Goal: Information Seeking & Learning: Learn about a topic

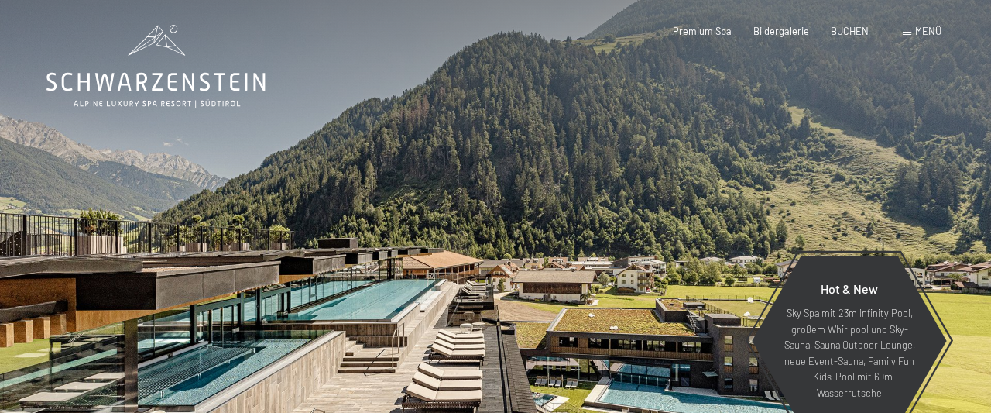
click at [902, 32] on div "Buchen Anfragen Premium Spa Bildergalerie BUCHEN Menü DE IT EN Gutschein Bilder…" at bounding box center [785, 32] width 313 height 14
click at [905, 32] on span at bounding box center [907, 32] width 9 height 7
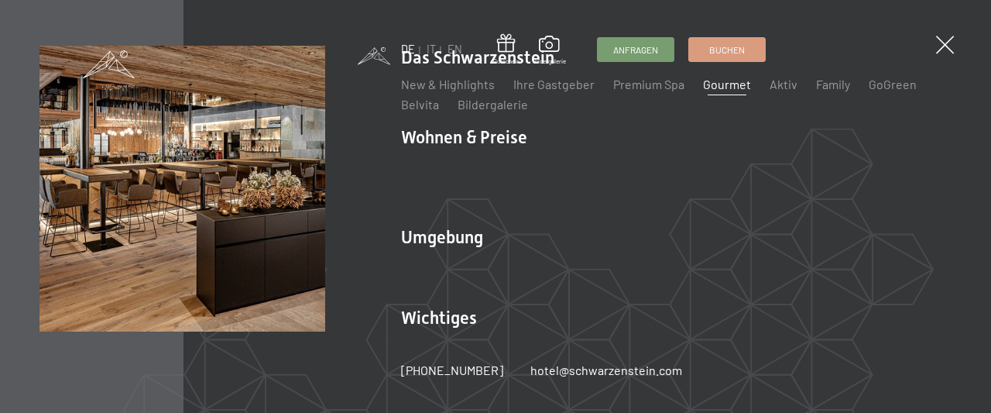
click at [717, 91] on link "Gourmet" at bounding box center [727, 84] width 48 height 15
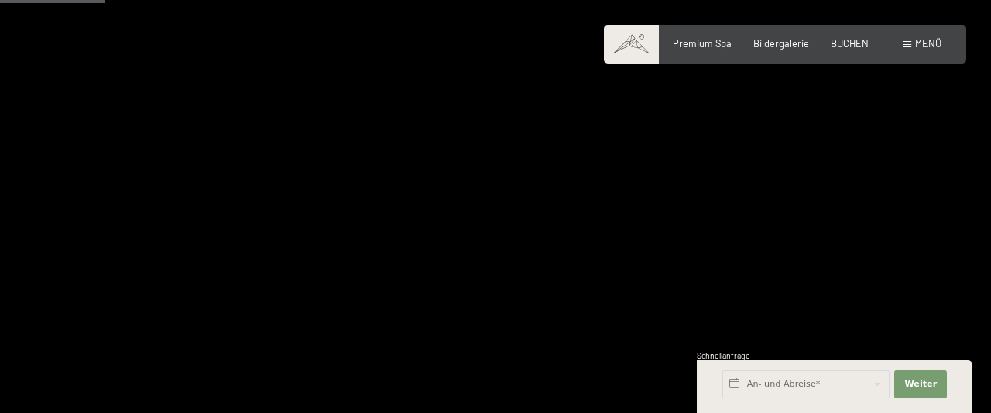
scroll to position [534, 0]
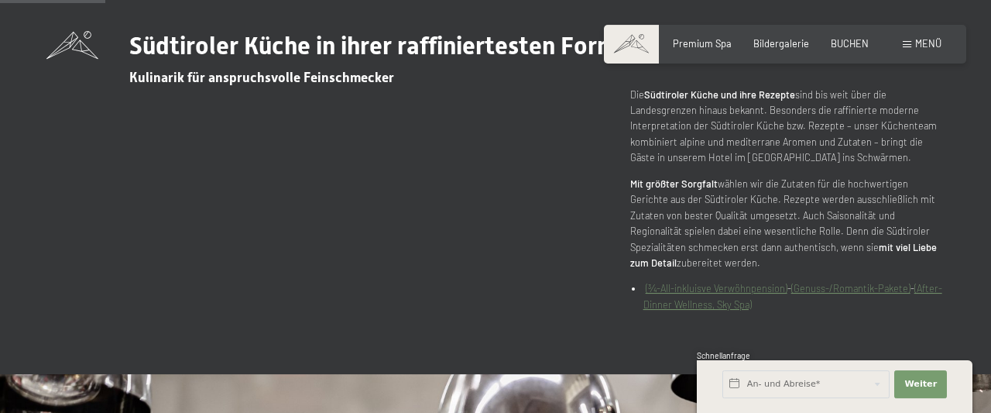
click at [739, 309] on link "(After-Dinner Wellness, Sky Spa)" at bounding box center [793, 296] width 299 height 28
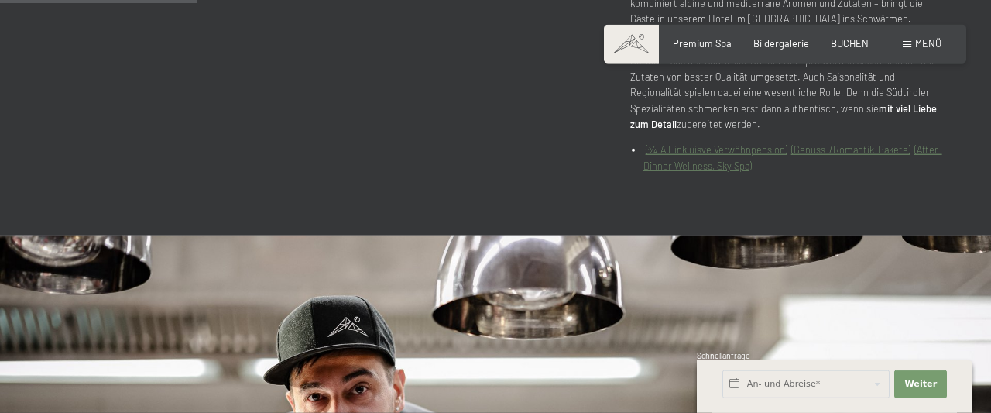
scroll to position [615, 0]
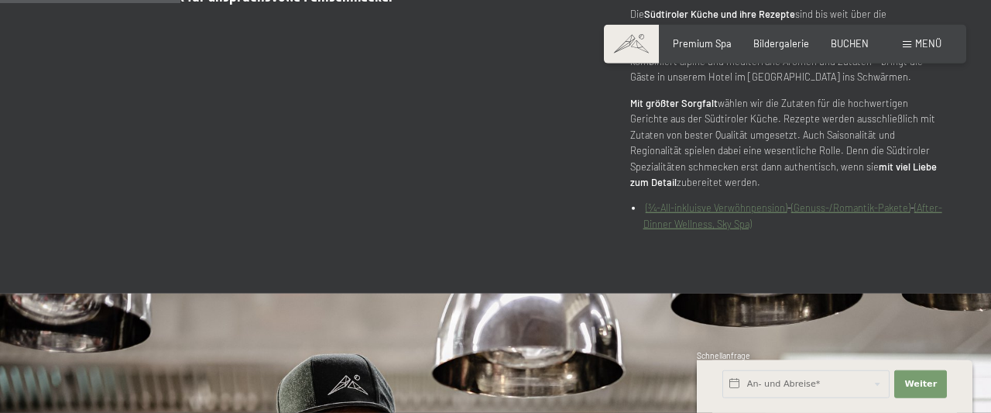
click at [767, 227] on link "(After-Dinner Wellness, Sky Spa)" at bounding box center [793, 215] width 299 height 28
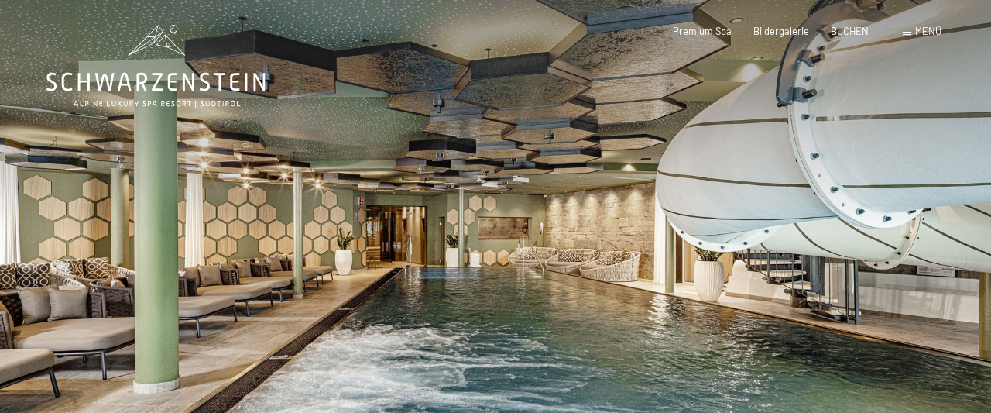
click at [916, 35] on span "Menü" at bounding box center [929, 31] width 26 height 12
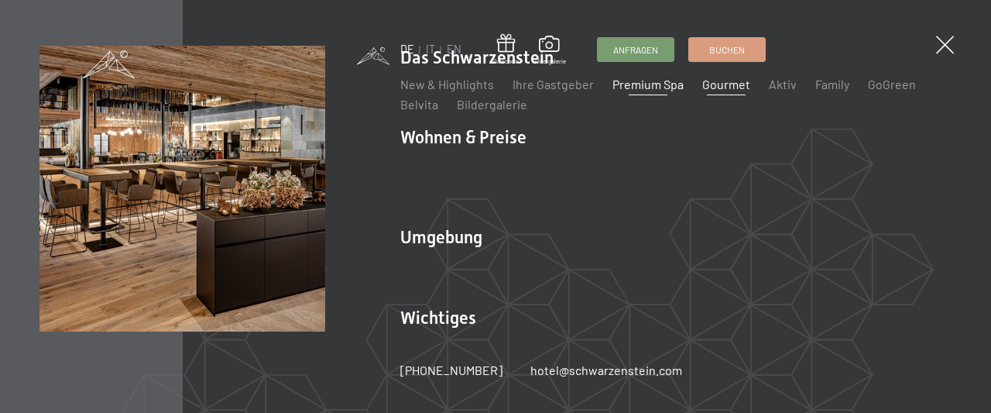
click at [710, 91] on link "Gourmet" at bounding box center [727, 84] width 48 height 15
click at [714, 91] on link "Gourmet" at bounding box center [727, 84] width 48 height 15
click at [723, 91] on link "Gourmet" at bounding box center [727, 84] width 48 height 15
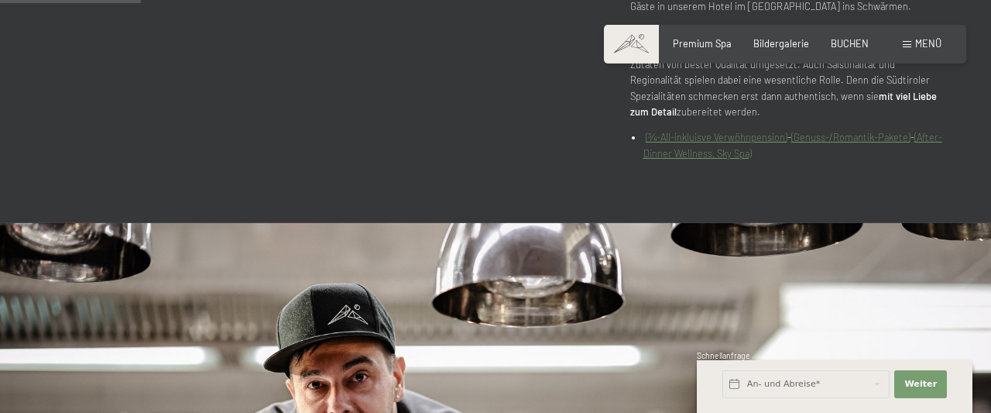
scroll to position [682, 0]
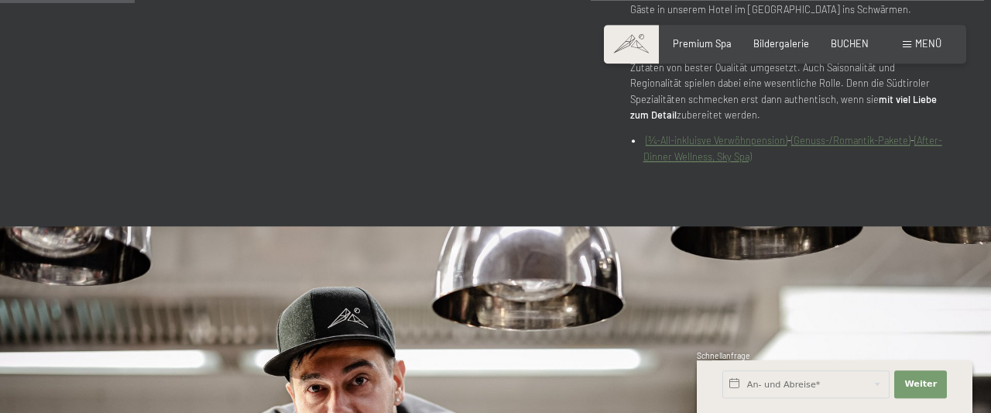
click at [740, 162] on link "(After-Dinner Wellness, Sky Spa)" at bounding box center [793, 148] width 299 height 28
click at [779, 42] on span "Bildergalerie" at bounding box center [782, 41] width 56 height 12
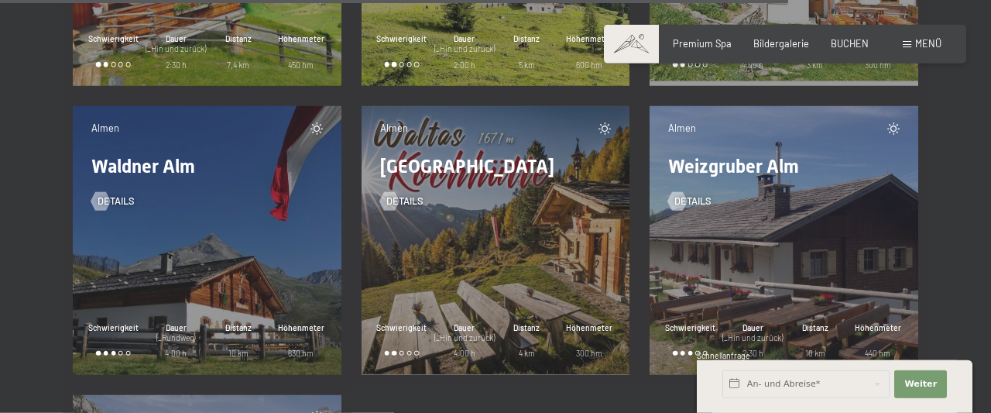
scroll to position [4826, 0]
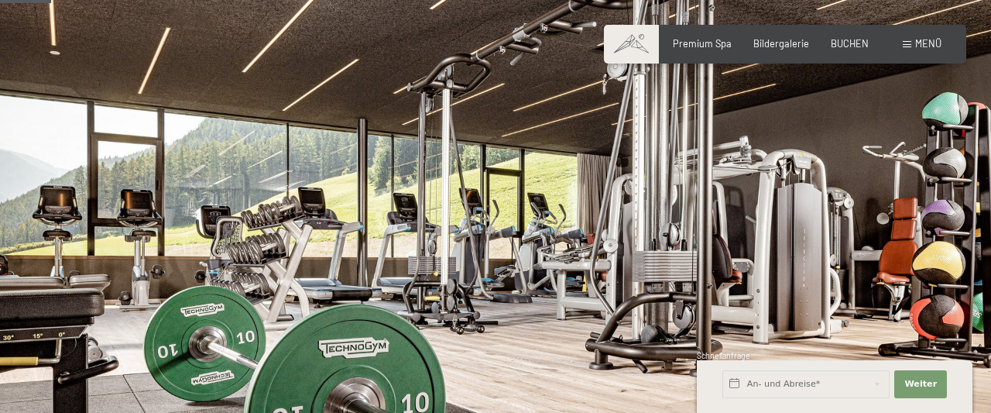
scroll to position [185, 0]
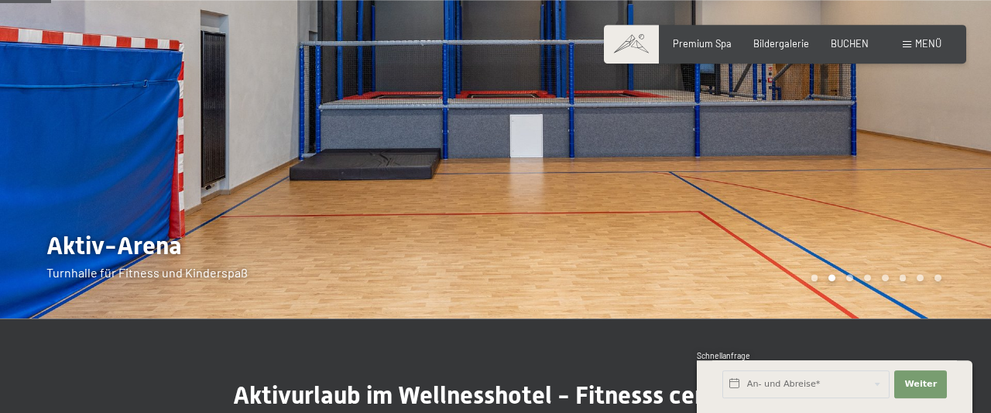
click at [915, 51] on div "Buchen Anfragen Premium Spa Bildergalerie BUCHEN Menü DE IT EN Gutschein Bilder…" at bounding box center [785, 44] width 313 height 14
click at [907, 43] on span at bounding box center [907, 44] width 9 height 7
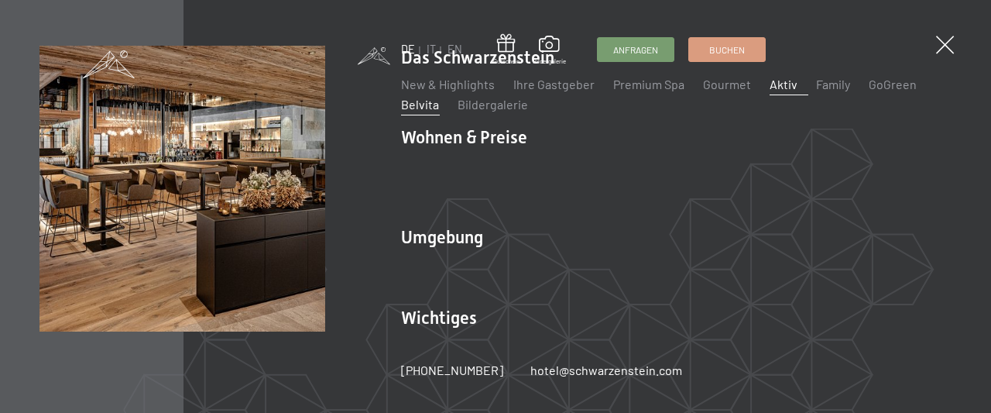
click at [419, 112] on link "Belvita" at bounding box center [420, 104] width 38 height 15
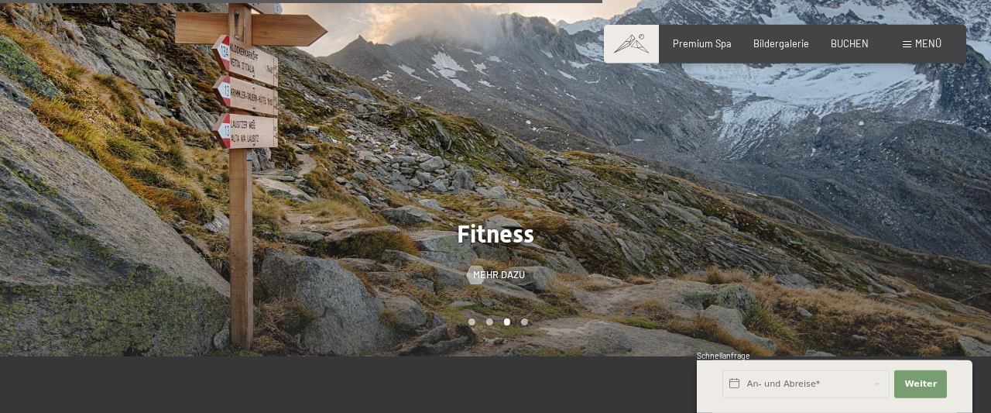
scroll to position [1378, 0]
click at [665, 171] on div at bounding box center [744, 143] width 496 height 424
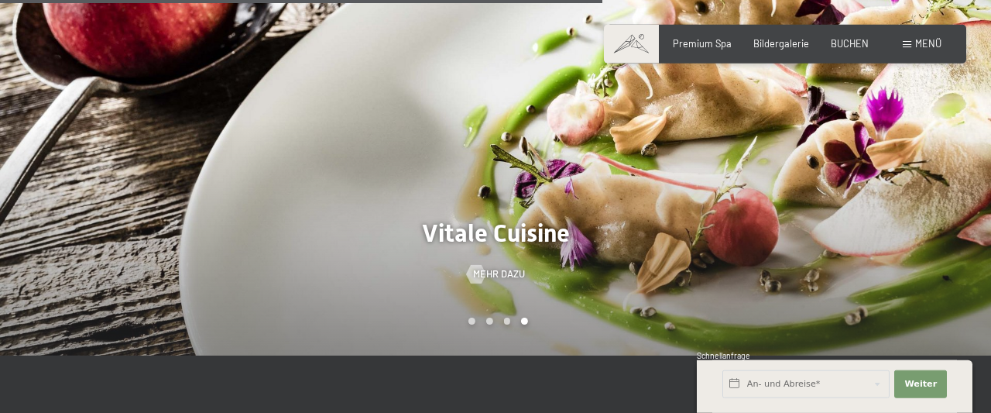
click at [665, 171] on div at bounding box center [744, 143] width 496 height 424
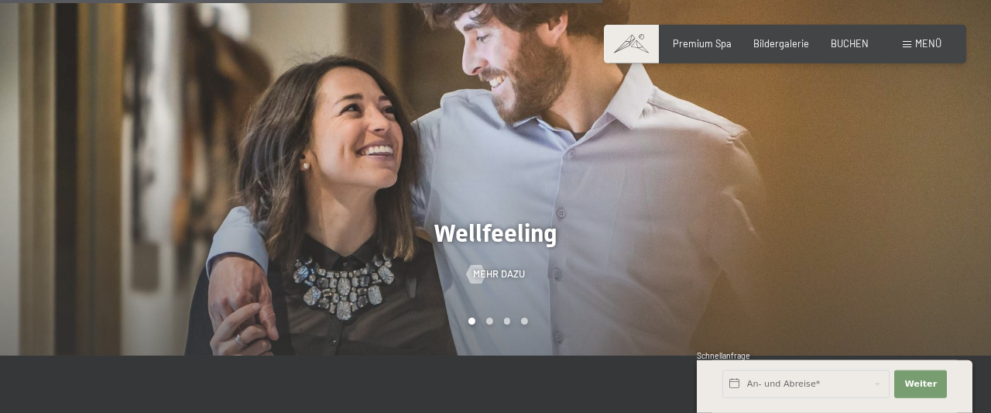
click at [665, 171] on div at bounding box center [744, 143] width 496 height 424
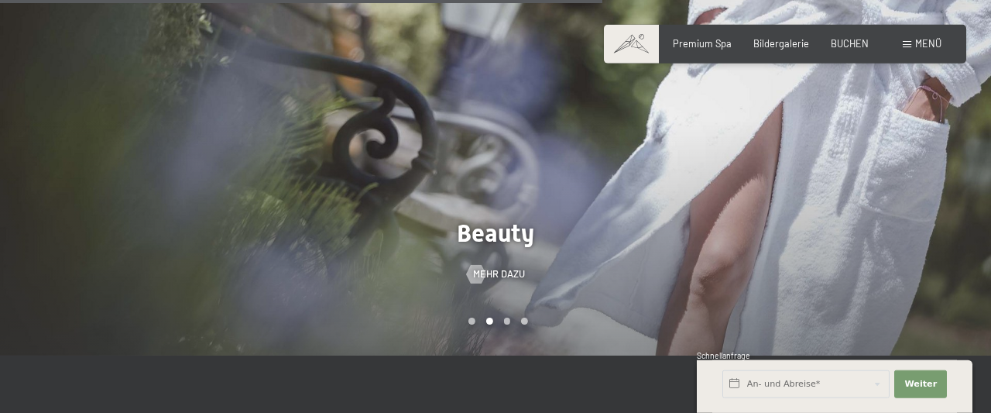
click at [665, 171] on div at bounding box center [744, 143] width 496 height 424
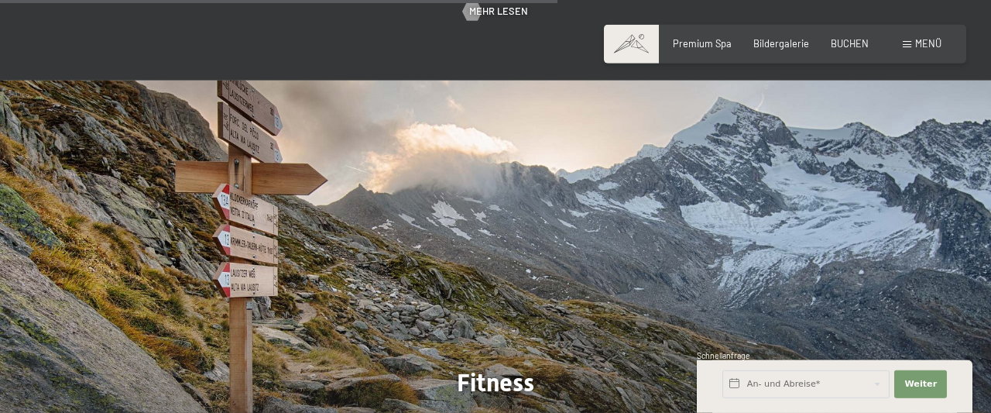
scroll to position [1163, 0]
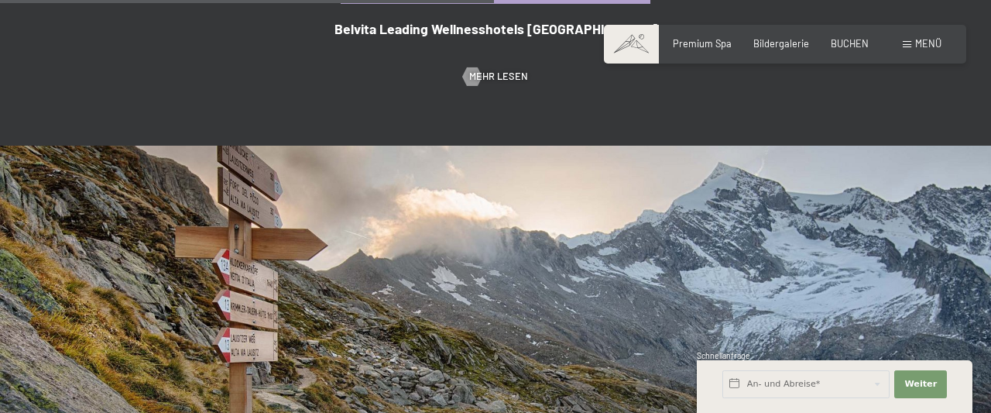
click at [903, 40] on div "Buchen Anfragen Premium Spa Bildergalerie BUCHEN Menü DE IT EN Gutschein Bilder…" at bounding box center [785, 44] width 313 height 14
click at [910, 44] on span at bounding box center [907, 44] width 9 height 7
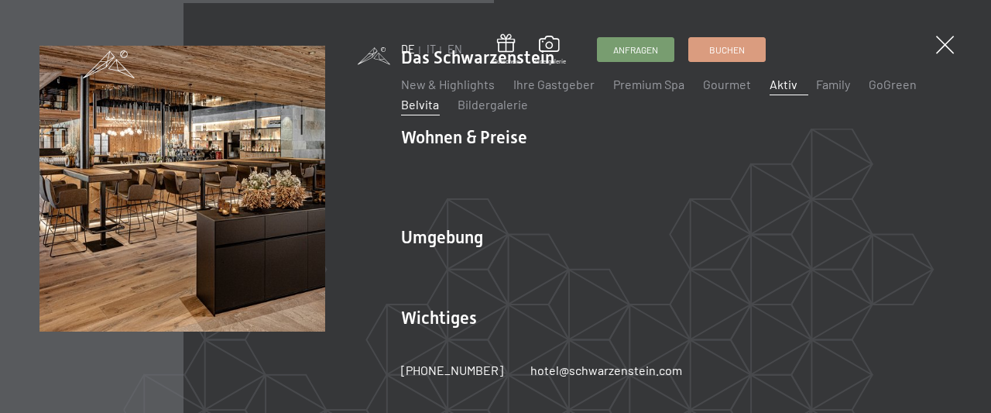
click at [771, 91] on link "Aktiv" at bounding box center [784, 84] width 28 height 15
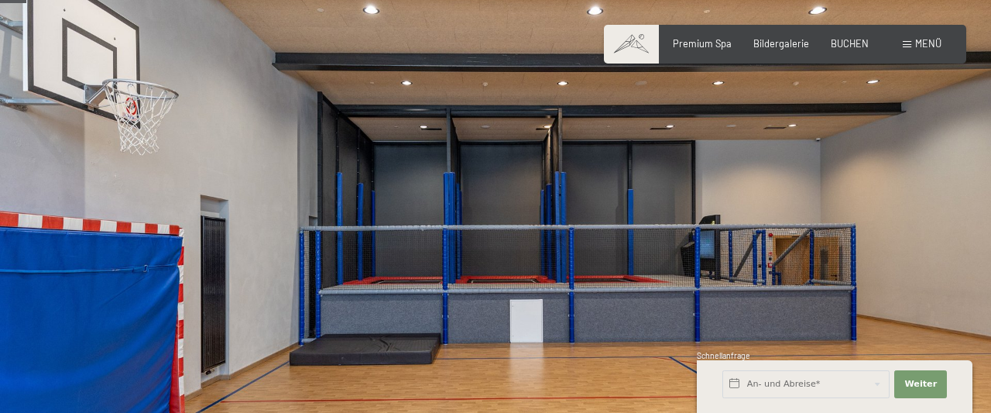
scroll to position [140, 0]
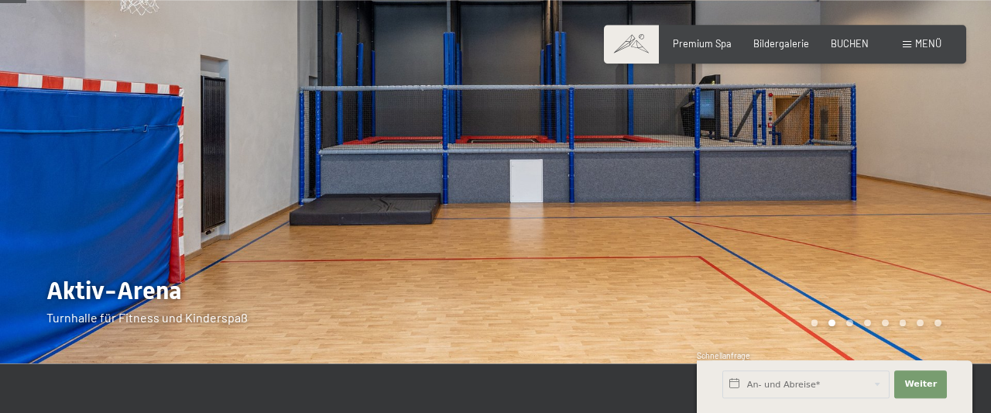
click at [900, 161] on div at bounding box center [744, 111] width 496 height 503
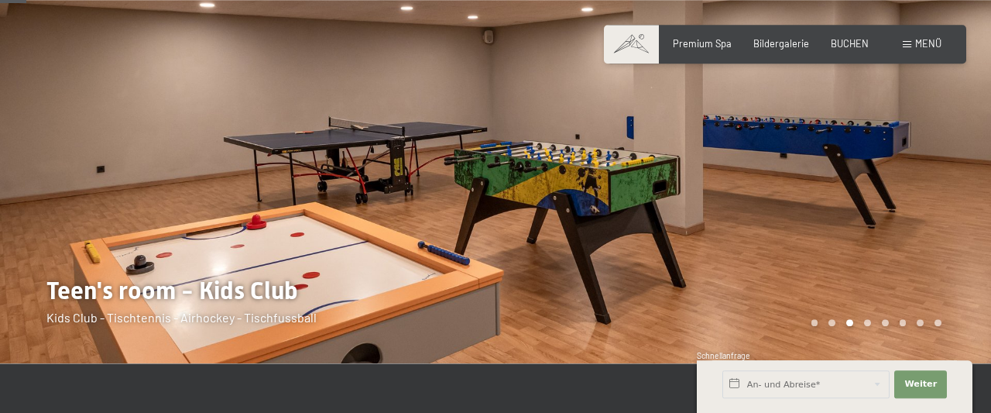
click at [900, 161] on div at bounding box center [744, 111] width 496 height 503
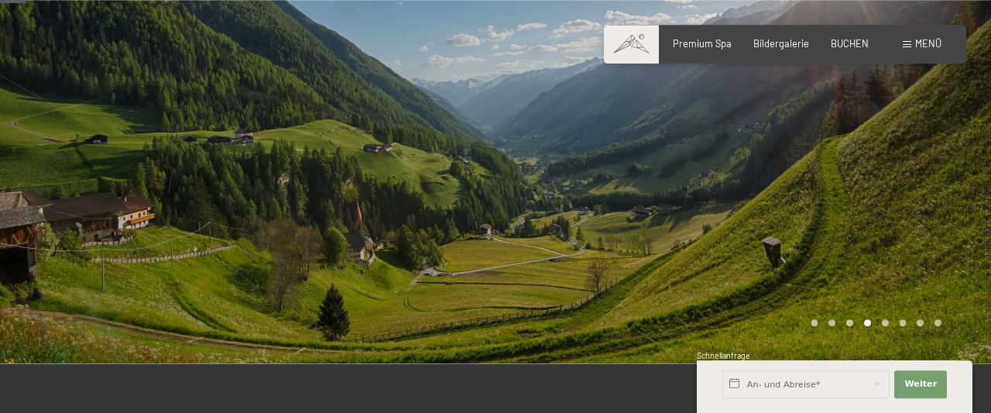
click at [900, 161] on div at bounding box center [744, 111] width 496 height 503
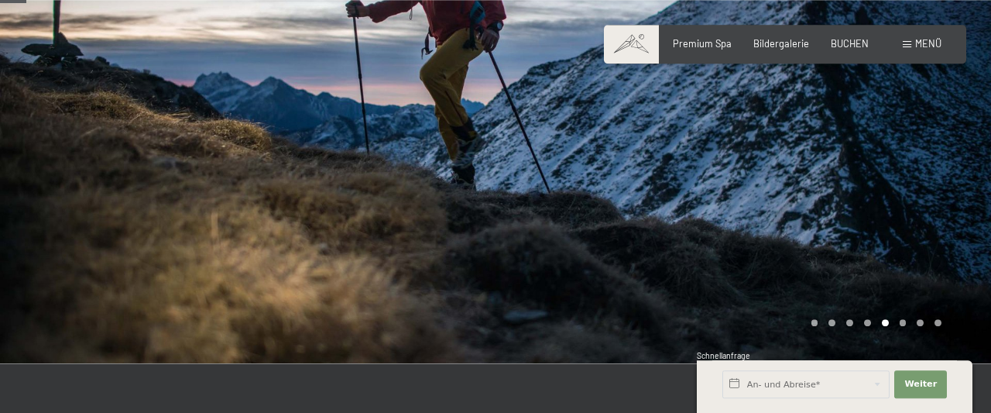
click at [900, 161] on div at bounding box center [744, 111] width 496 height 503
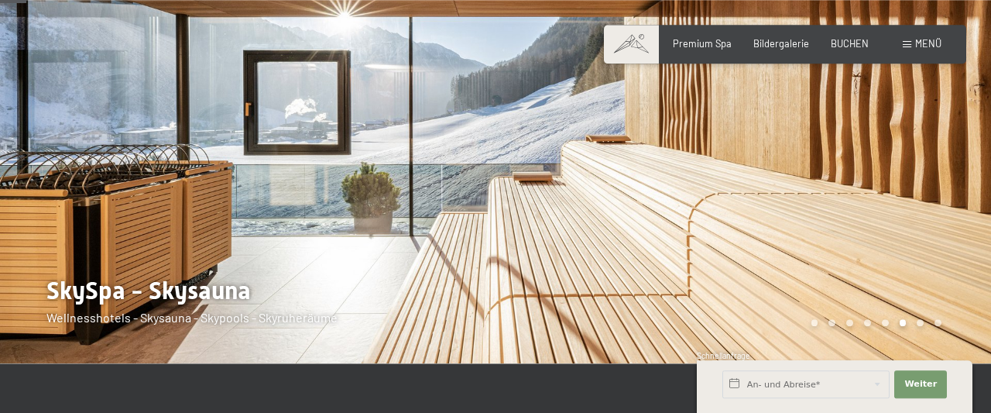
click at [900, 161] on div at bounding box center [744, 111] width 496 height 503
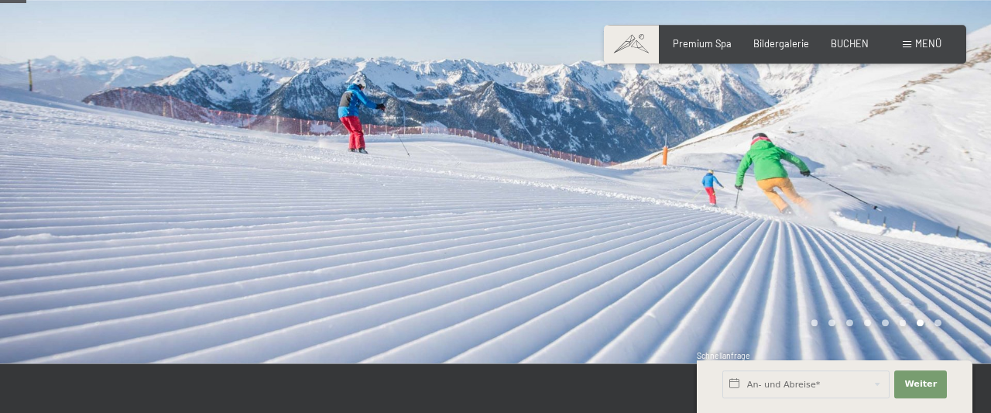
click at [900, 161] on div at bounding box center [744, 111] width 496 height 503
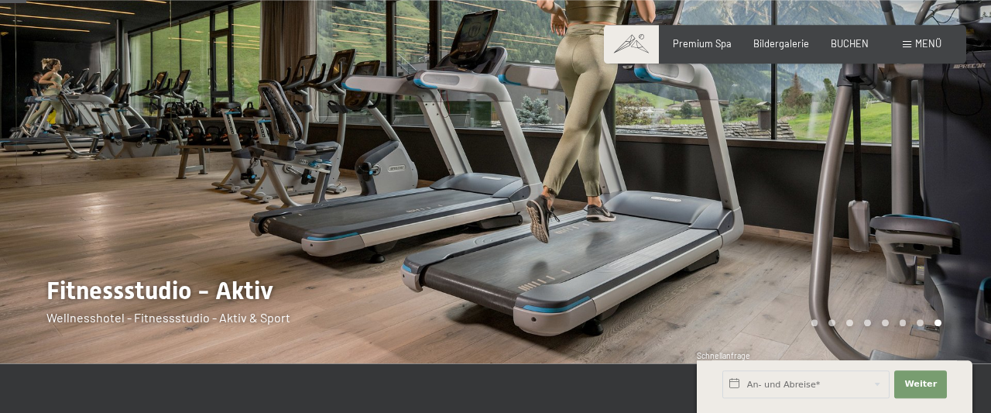
click at [900, 161] on div at bounding box center [744, 111] width 496 height 503
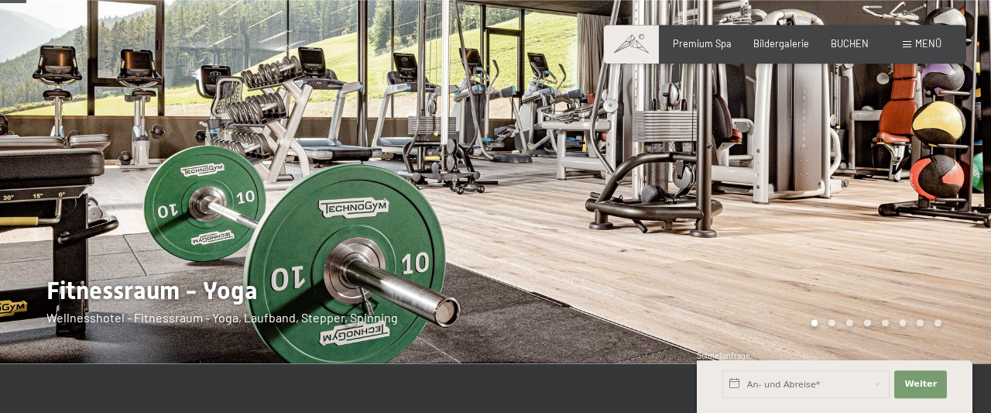
click at [900, 161] on div at bounding box center [744, 111] width 496 height 503
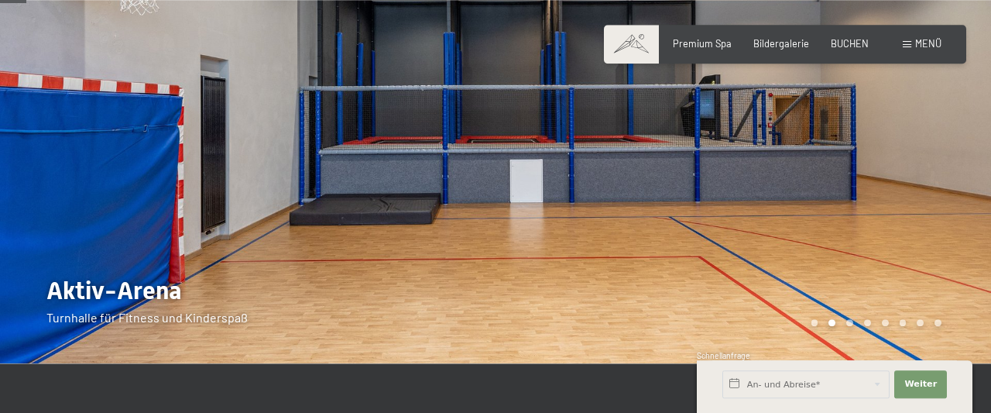
click at [144, 147] on div at bounding box center [248, 111] width 496 height 503
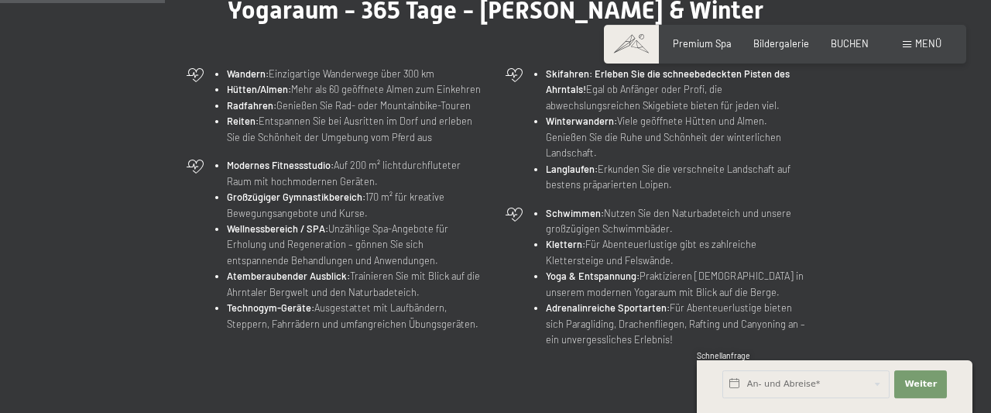
scroll to position [600, 0]
